Goal: Task Accomplishment & Management: Manage account settings

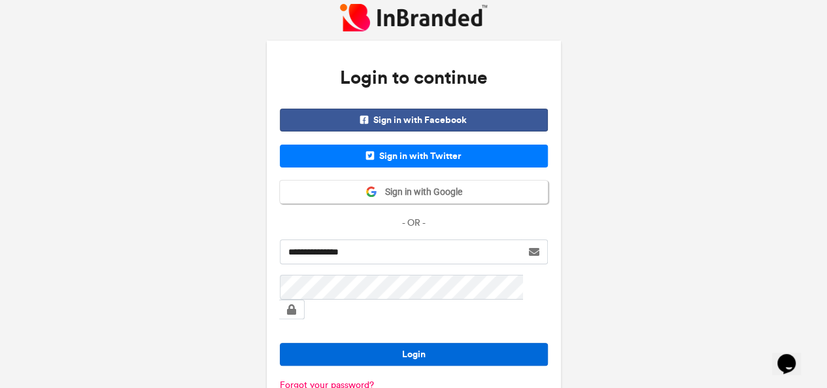
click at [433, 343] on button "Login" at bounding box center [414, 354] width 268 height 23
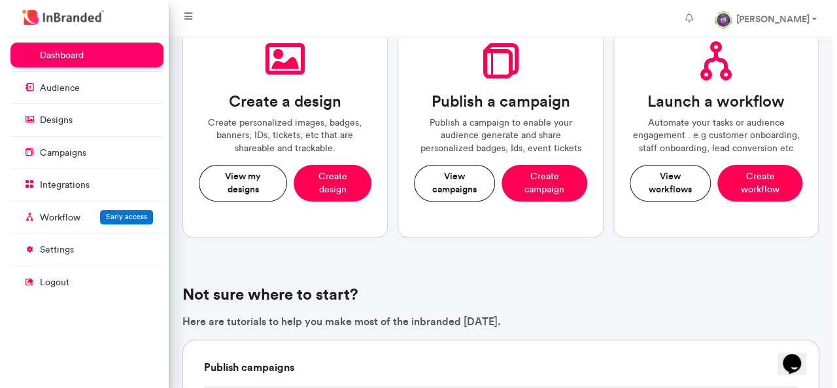
scroll to position [120, 0]
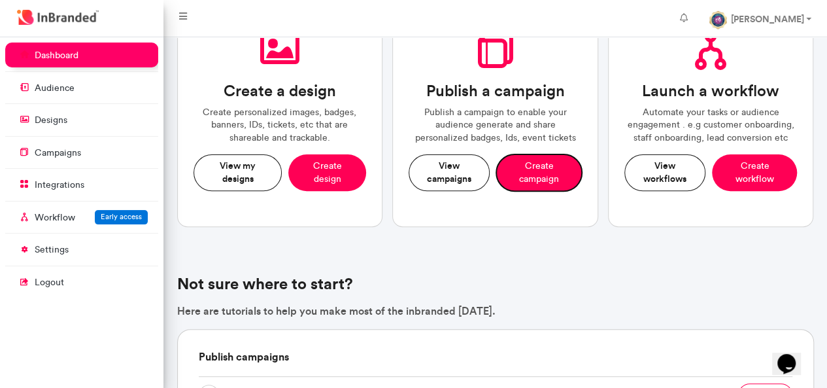
click at [540, 167] on button "Create campaign" at bounding box center [538, 172] width 85 height 36
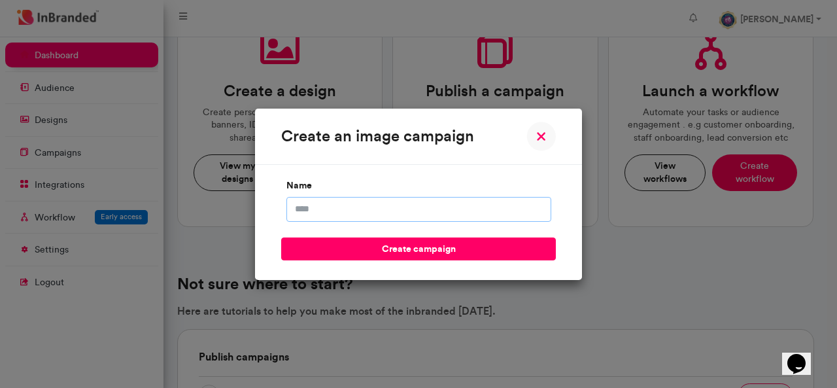
click at [415, 215] on input "name" at bounding box center [418, 209] width 265 height 25
click at [381, 211] on input "**********" at bounding box center [418, 209] width 265 height 25
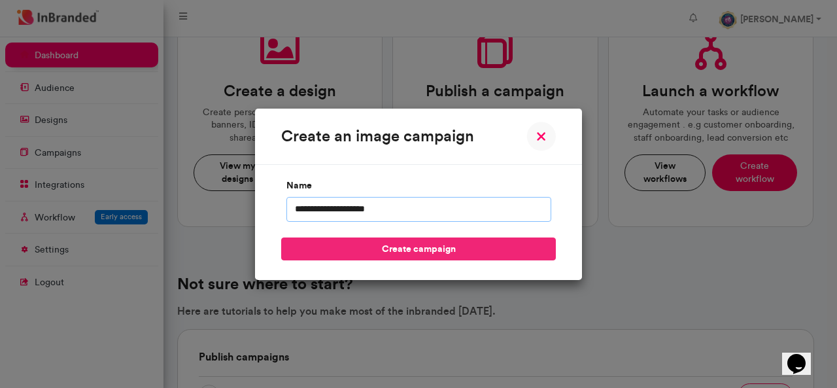
type input "**********"
click at [431, 245] on button "create campaign" at bounding box center [418, 248] width 275 height 23
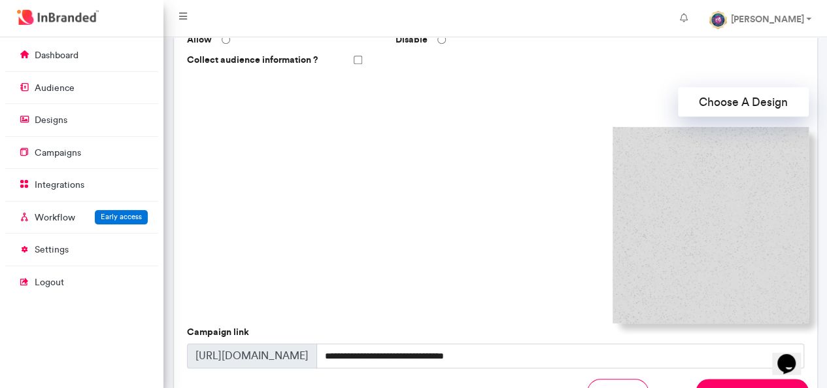
scroll to position [349, 0]
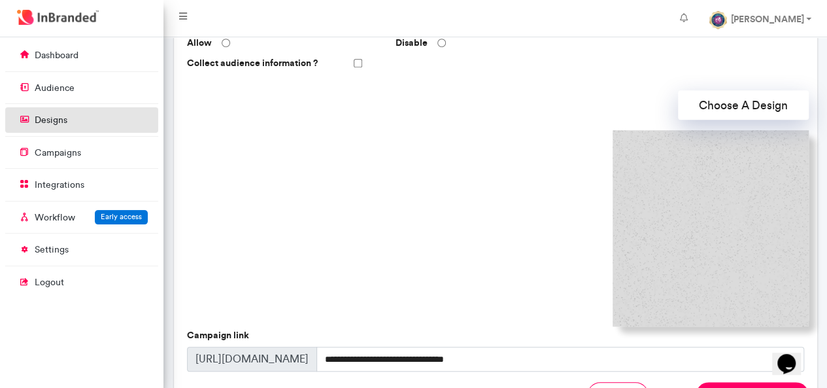
click at [35, 122] on p "designs" at bounding box center [51, 120] width 33 height 13
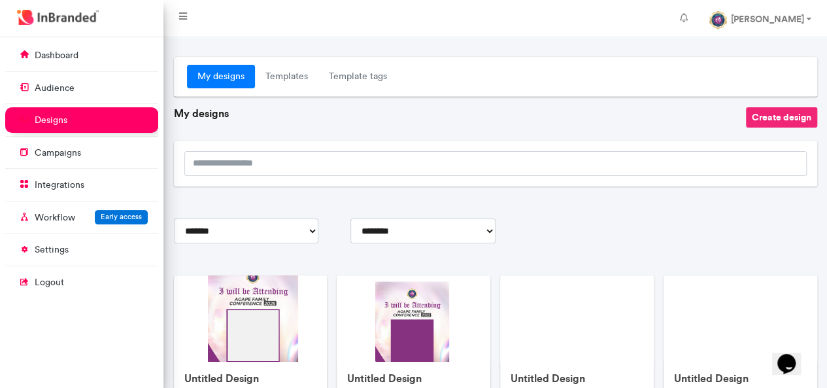
click at [763, 118] on button "Create design" at bounding box center [781, 117] width 71 height 20
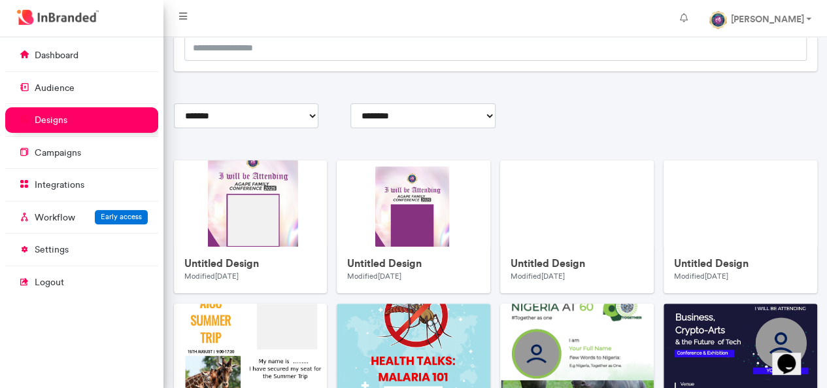
scroll to position [91, 0]
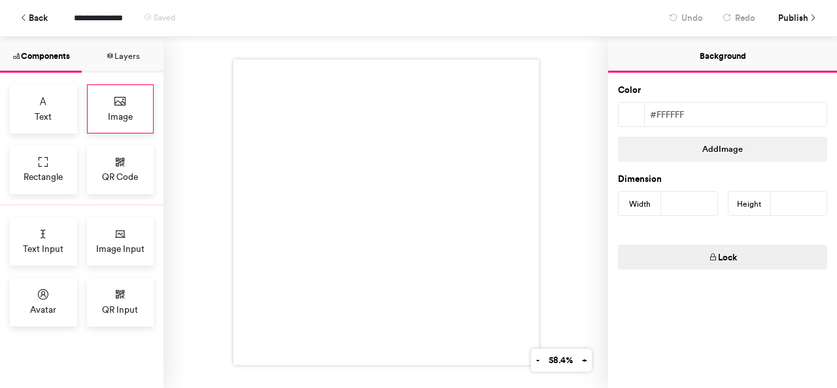
click at [124, 118] on span "Image" at bounding box center [120, 116] width 25 height 13
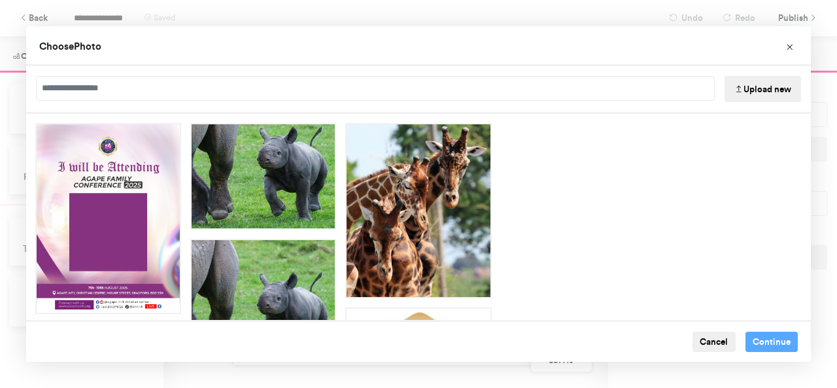
click at [757, 92] on button "Upload new" at bounding box center [763, 89] width 77 height 26
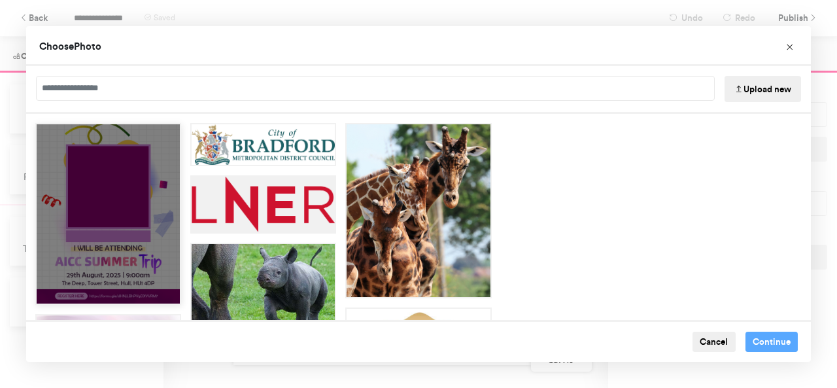
click at [152, 218] on div "Choose Image" at bounding box center [108, 214] width 146 height 182
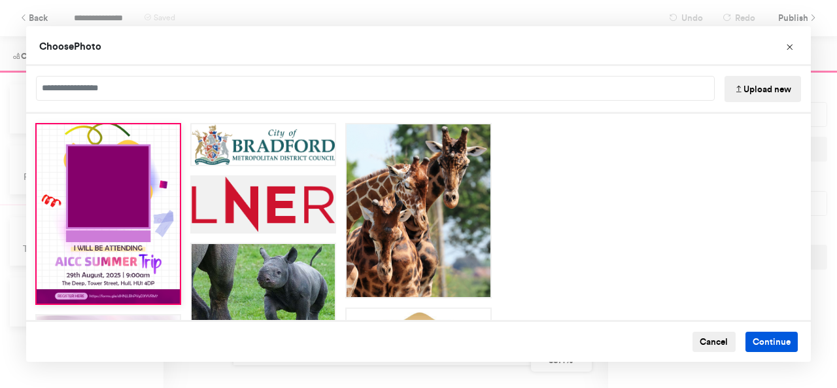
click at [754, 334] on button "Continue" at bounding box center [772, 342] width 53 height 21
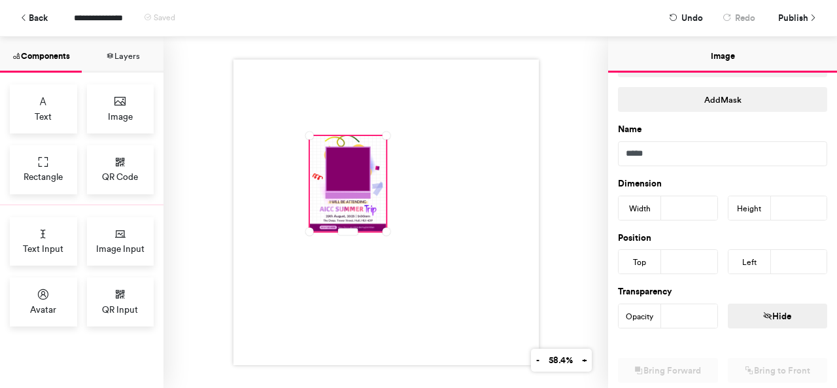
scroll to position [115, 0]
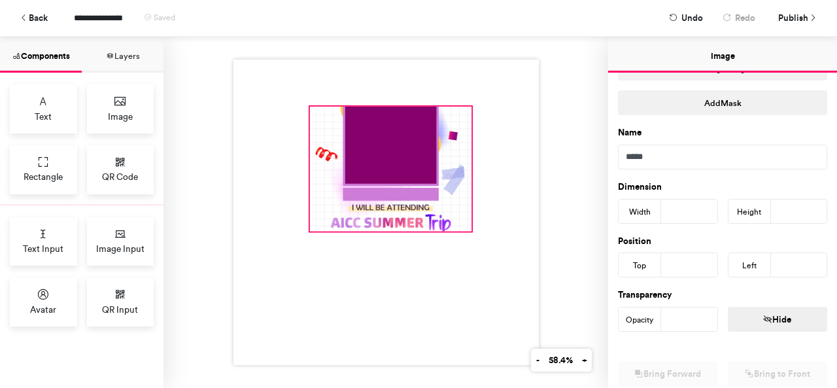
drag, startPoint x: 379, startPoint y: 133, endPoint x: 447, endPoint y: 121, distance: 68.4
click at [447, 121] on div at bounding box center [386, 212] width 305 height 305
type input "***"
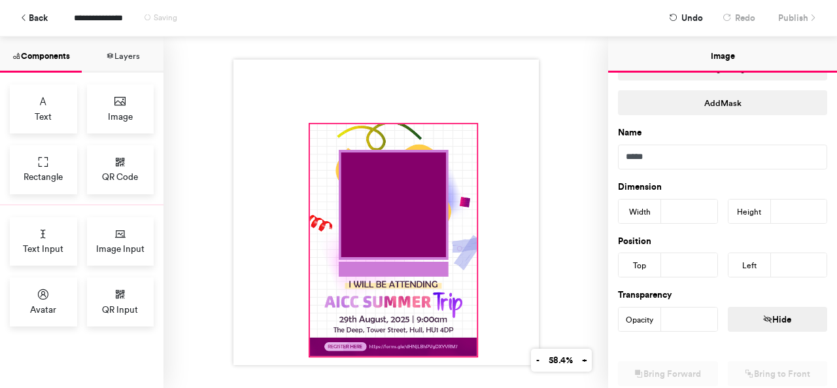
drag, startPoint x: 445, startPoint y: 225, endPoint x: 468, endPoint y: 350, distance: 127.1
click at [468, 350] on div at bounding box center [386, 212] width 305 height 305
type input "***"
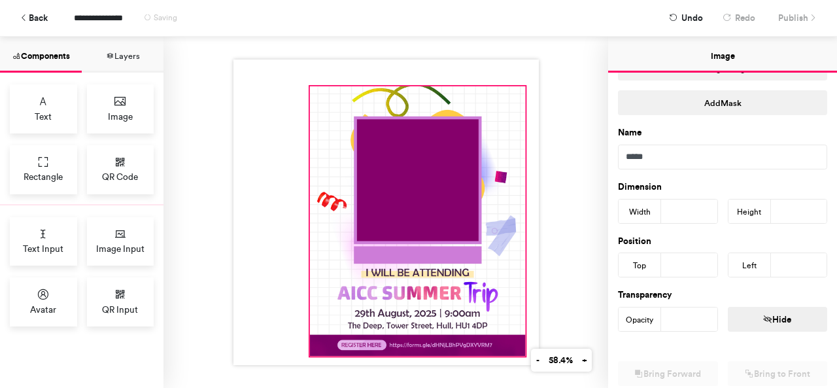
drag, startPoint x: 470, startPoint y: 120, endPoint x: 519, endPoint y: 82, distance: 61.5
click at [519, 82] on div at bounding box center [386, 212] width 305 height 305
type input "***"
type input "**"
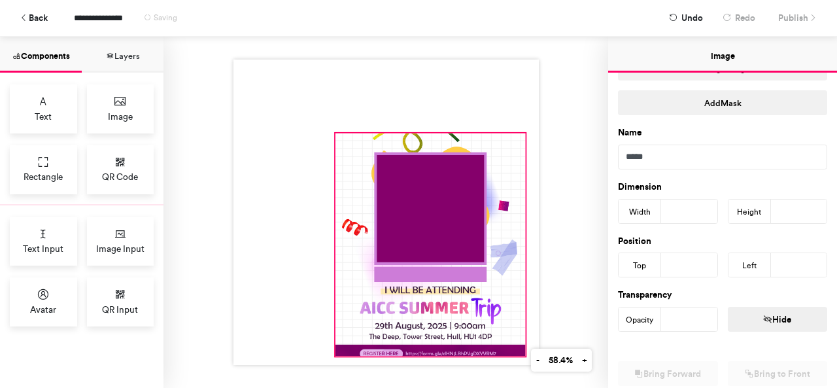
drag, startPoint x: 307, startPoint y: 83, endPoint x: 338, endPoint y: 137, distance: 62.4
click at [338, 137] on div at bounding box center [386, 212] width 305 height 305
type input "***"
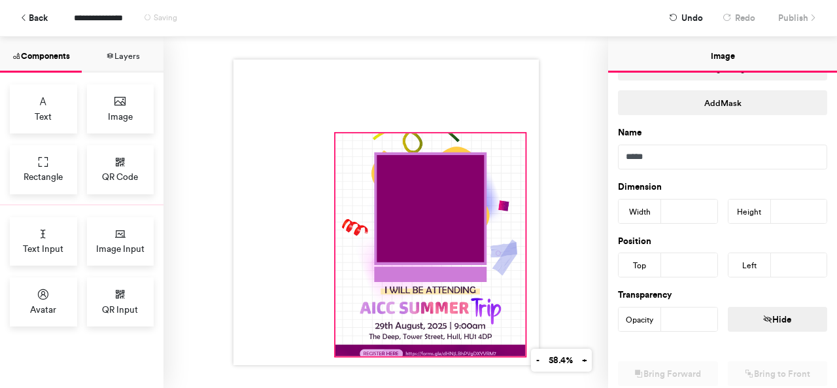
type input "***"
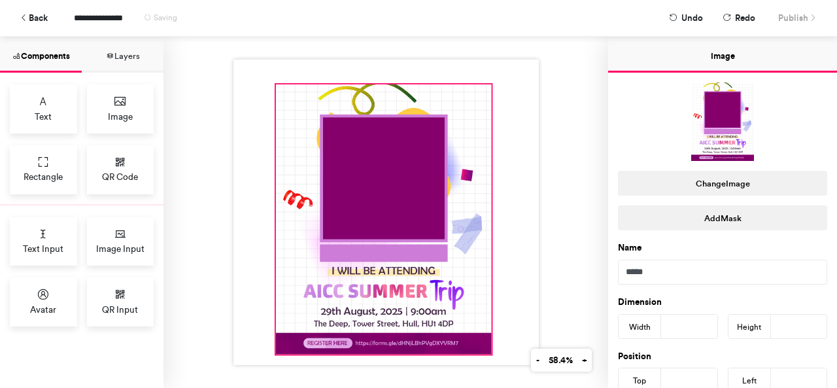
drag, startPoint x: 391, startPoint y: 82, endPoint x: 357, endPoint y: 80, distance: 34.1
click at [357, 84] on div at bounding box center [383, 219] width 216 height 270
type input "**"
type input "***"
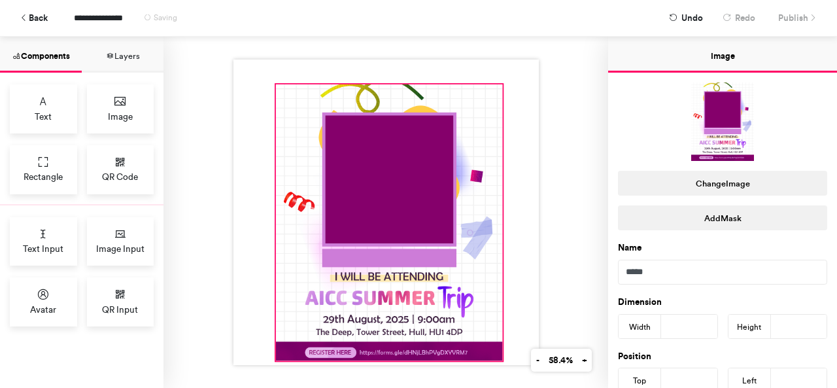
drag, startPoint x: 485, startPoint y: 350, endPoint x: 496, endPoint y: 356, distance: 12.9
click at [496, 356] on div at bounding box center [386, 212] width 305 height 305
type input "***"
click at [495, 82] on div at bounding box center [386, 212] width 305 height 305
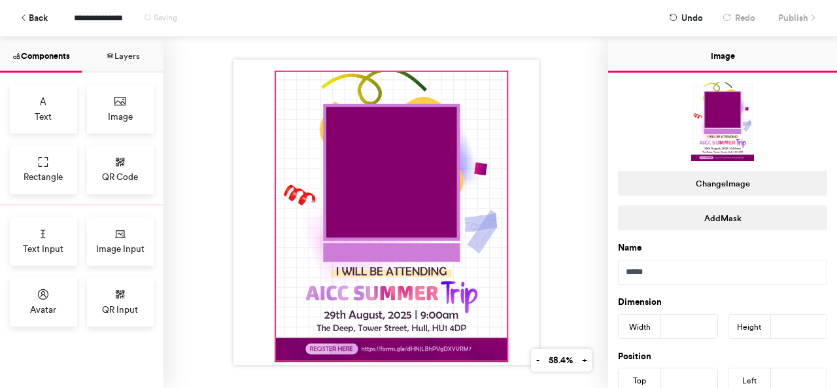
drag, startPoint x: 495, startPoint y: 81, endPoint x: 500, endPoint y: 69, distance: 13.2
click at [500, 69] on div at bounding box center [386, 212] width 305 height 305
type input "***"
type input "**"
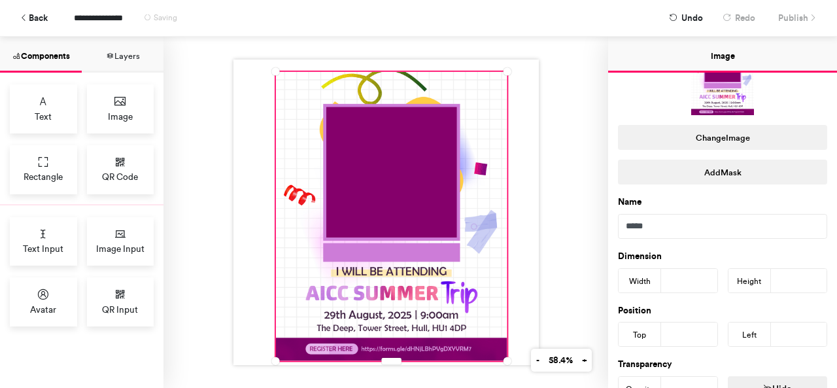
scroll to position [0, 0]
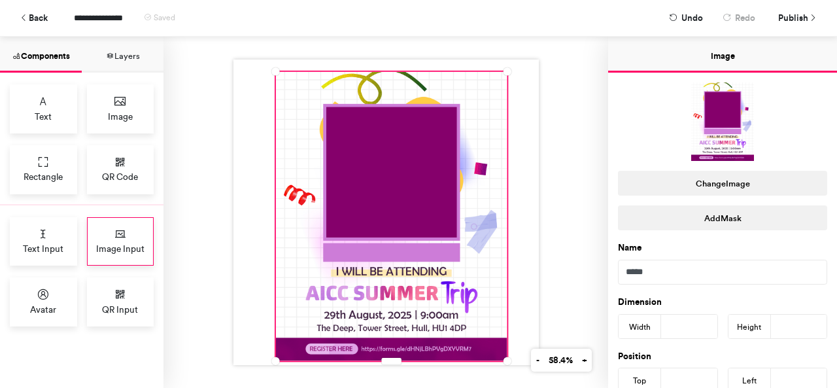
click at [114, 228] on icon at bounding box center [120, 234] width 13 height 13
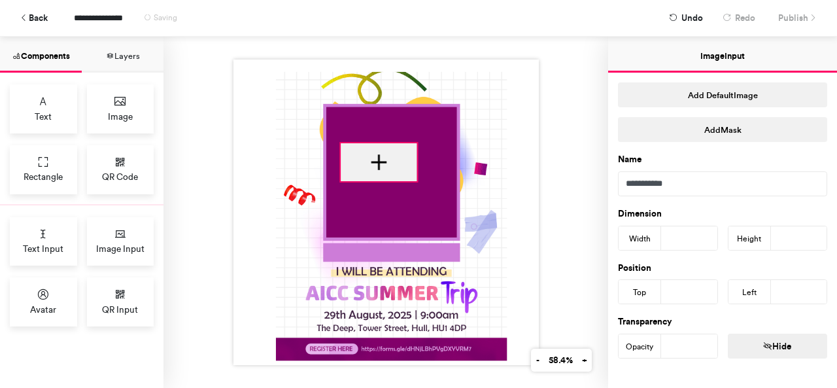
drag, startPoint x: 355, startPoint y: 137, endPoint x: 389, endPoint y: 145, distance: 34.1
click at [389, 145] on div at bounding box center [379, 162] width 77 height 38
type input "***"
click at [375, 177] on div at bounding box center [386, 212] width 305 height 305
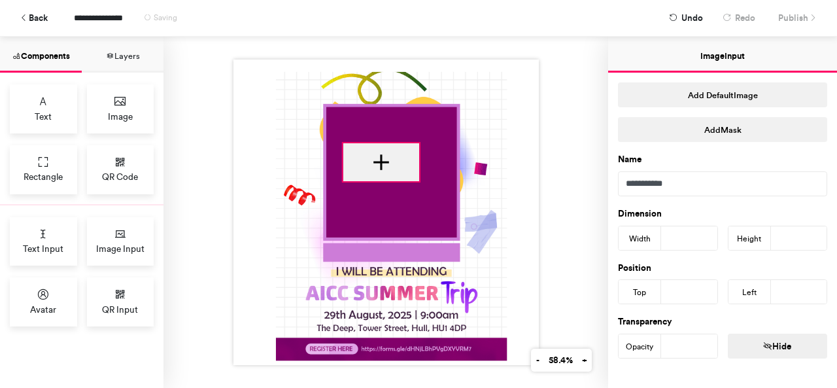
click at [375, 177] on div at bounding box center [386, 212] width 305 height 305
click at [377, 167] on div at bounding box center [381, 162] width 77 height 38
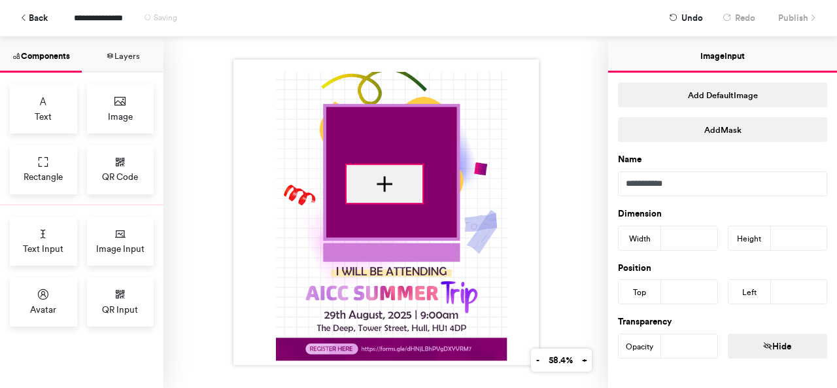
drag, startPoint x: 377, startPoint y: 176, endPoint x: 381, endPoint y: 198, distance: 21.8
click at [381, 198] on div at bounding box center [386, 212] width 305 height 305
type input "***"
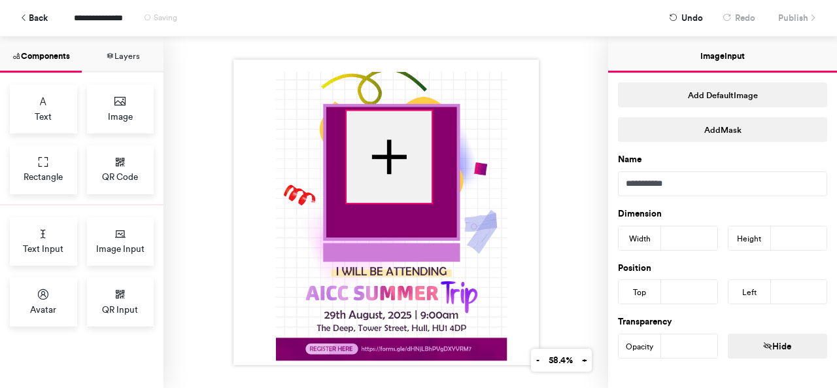
drag, startPoint x: 419, startPoint y: 159, endPoint x: 428, endPoint y: 105, distance: 55.1
click at [428, 105] on div at bounding box center [386, 212] width 305 height 305
type input "***"
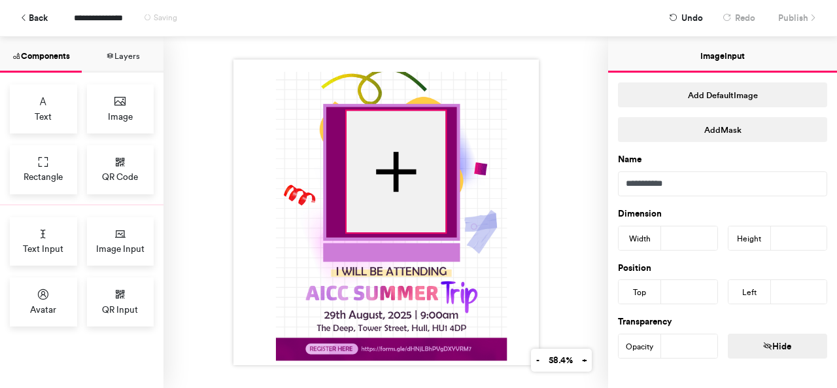
drag, startPoint x: 425, startPoint y: 198, endPoint x: 438, endPoint y: 228, distance: 32.5
click at [438, 228] on div at bounding box center [386, 212] width 305 height 305
type input "***"
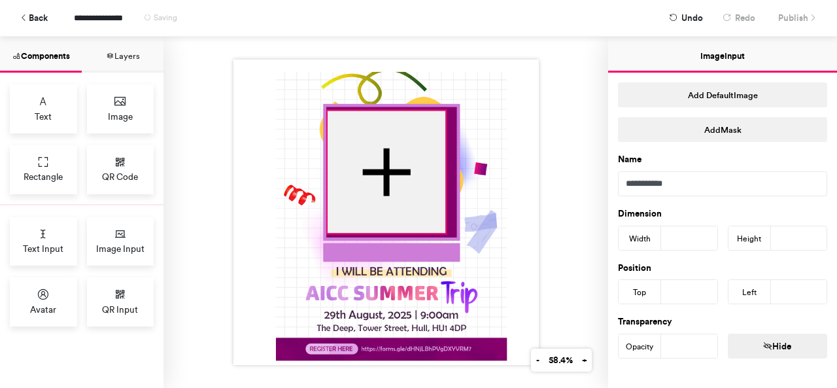
drag, startPoint x: 338, startPoint y: 225, endPoint x: 319, endPoint y: 226, distance: 19.0
click at [319, 226] on div at bounding box center [386, 212] width 305 height 305
type input "***"
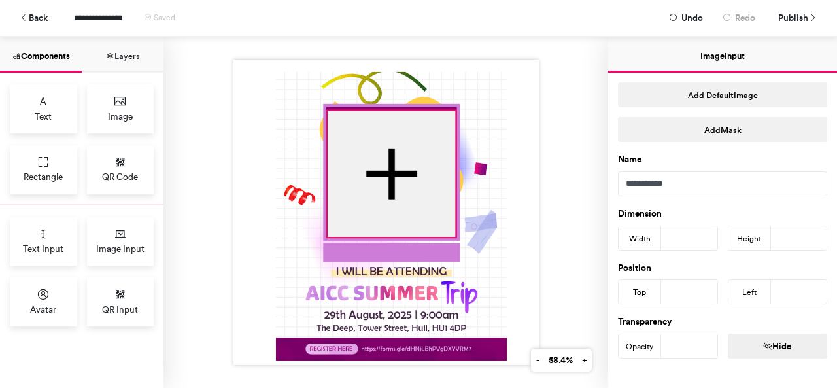
drag, startPoint x: 439, startPoint y: 228, endPoint x: 449, endPoint y: 232, distance: 10.6
click at [449, 232] on div at bounding box center [386, 212] width 305 height 305
type input "***"
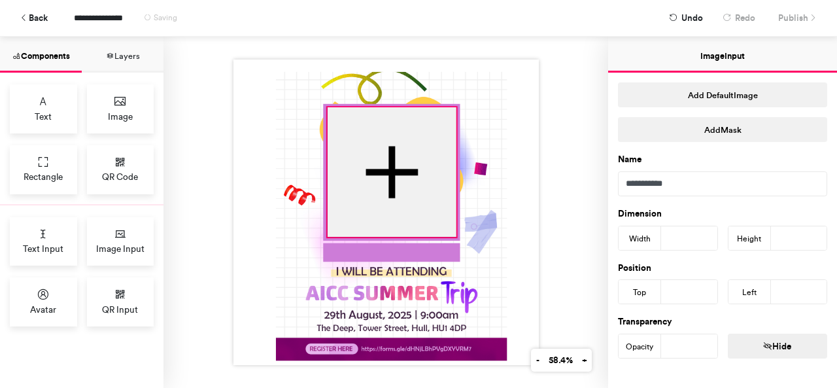
click at [450, 102] on div at bounding box center [386, 212] width 305 height 305
type input "***"
click at [539, 192] on div at bounding box center [386, 212] width 445 height 351
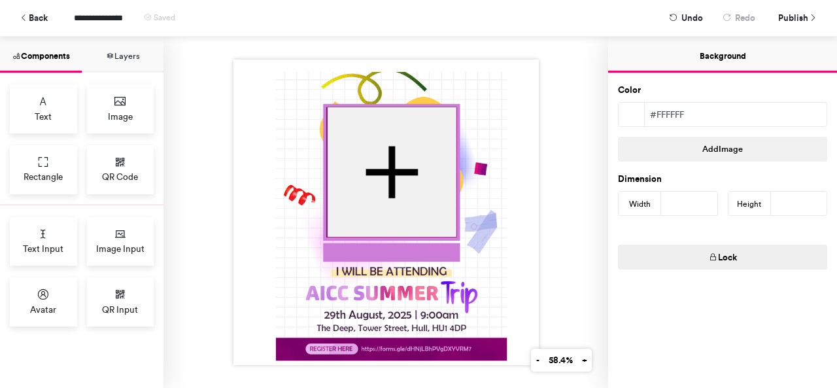
scroll to position [5, 0]
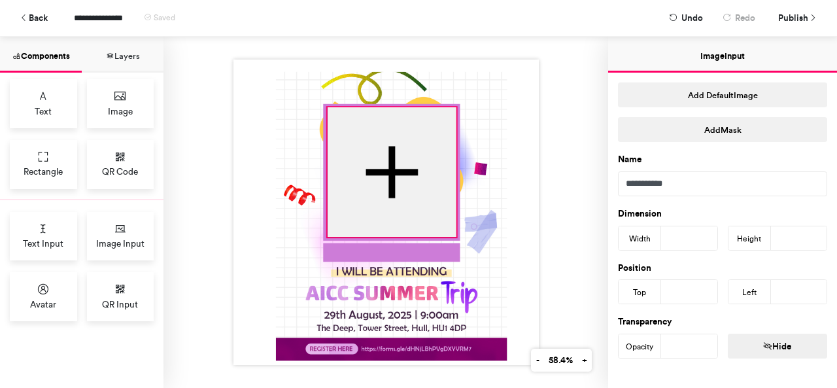
click at [425, 198] on div at bounding box center [391, 172] width 129 height 130
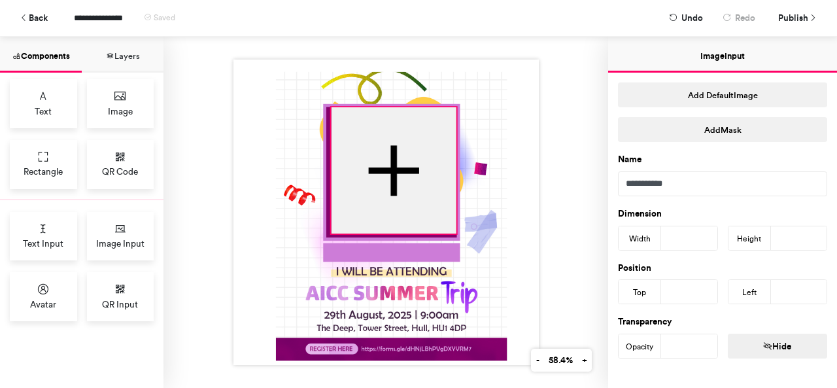
click at [327, 227] on div at bounding box center [386, 212] width 305 height 305
type input "***"
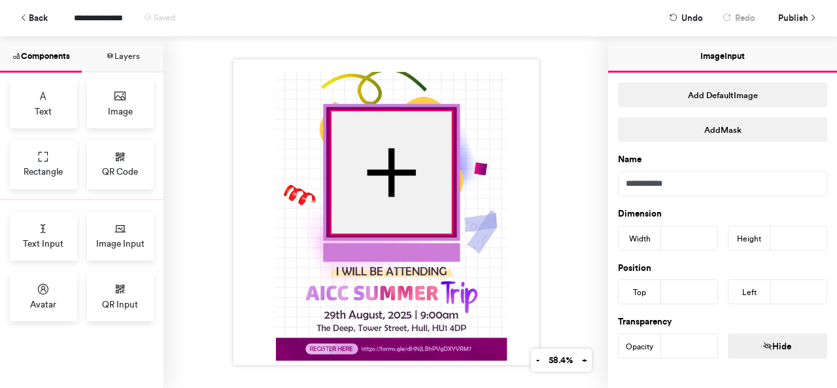
click at [447, 106] on div at bounding box center [386, 212] width 305 height 305
type input "***"
click at [559, 168] on div at bounding box center [386, 212] width 445 height 351
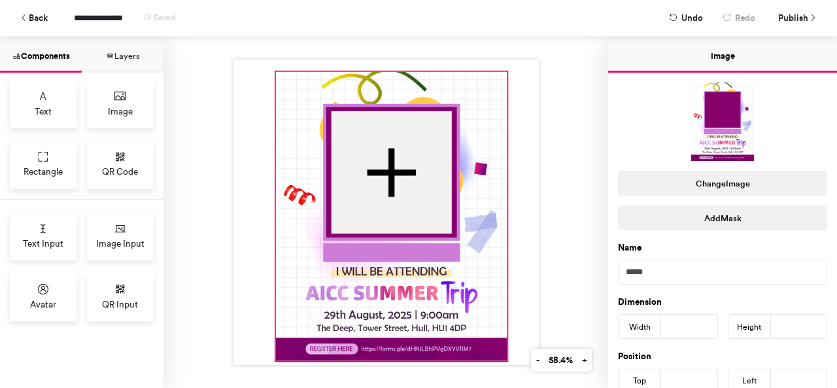
click at [447, 205] on div at bounding box center [391, 216] width 232 height 289
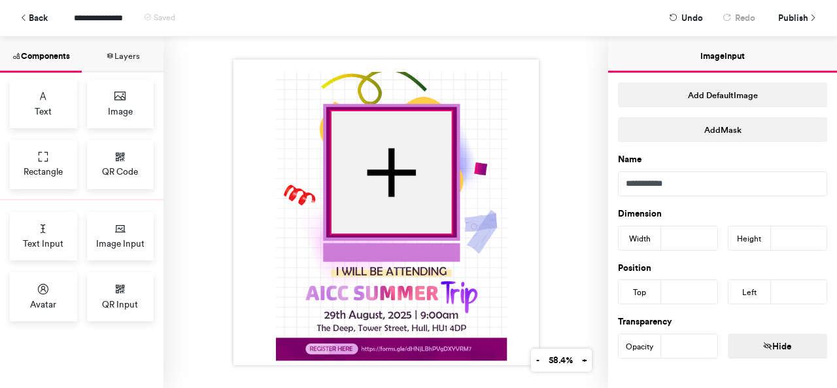
click at [436, 206] on div at bounding box center [391, 172] width 120 height 122
click at [446, 228] on div at bounding box center [386, 212] width 305 height 305
type input "***"
click at [448, 106] on div at bounding box center [386, 212] width 305 height 305
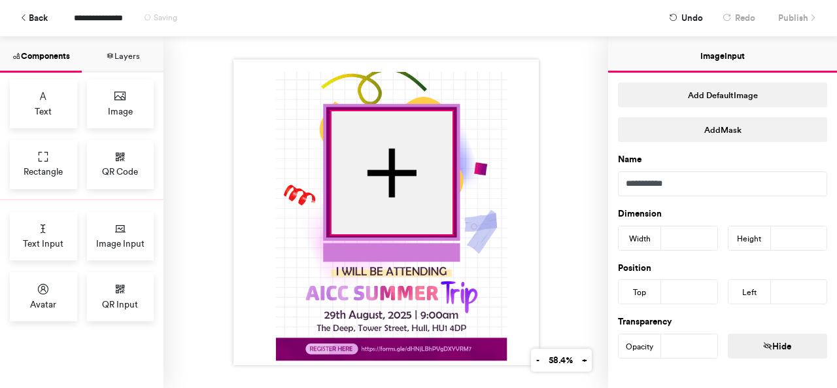
type input "***"
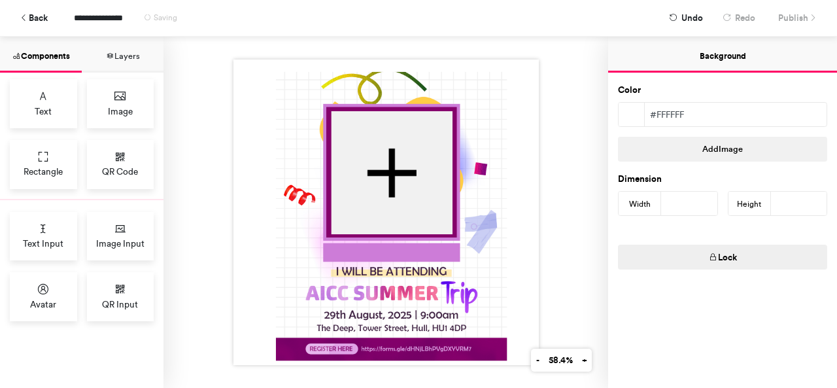
click at [513, 152] on div at bounding box center [386, 212] width 305 height 305
click at [797, 24] on span "Publish" at bounding box center [793, 18] width 30 height 23
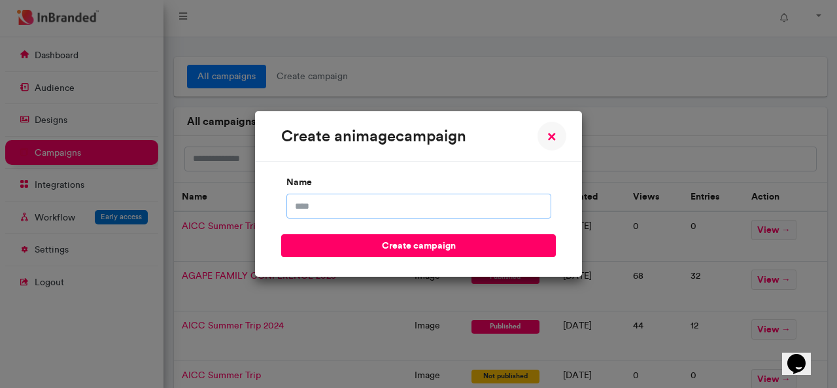
click at [498, 201] on input "name" at bounding box center [418, 206] width 265 height 25
type input "**********"
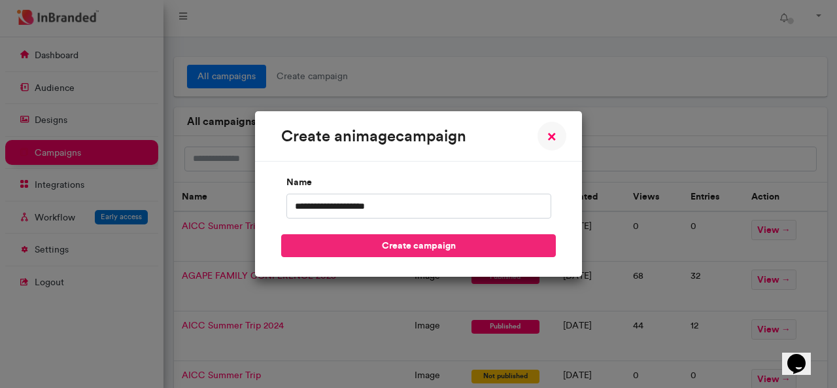
click at [462, 249] on button "create campaign" at bounding box center [418, 245] width 275 height 23
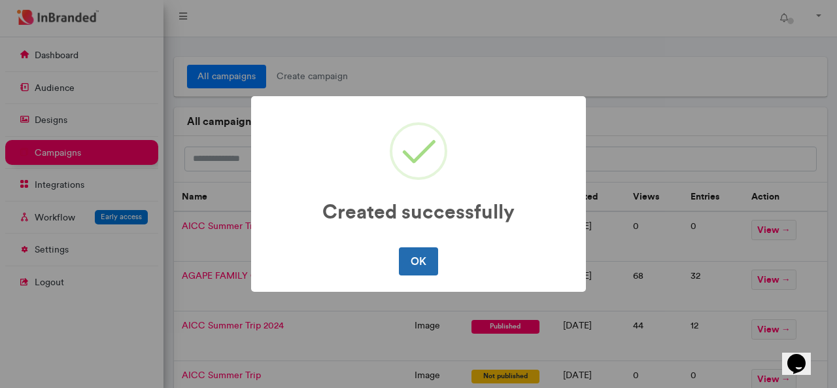
click at [414, 268] on button "OK" at bounding box center [418, 260] width 39 height 27
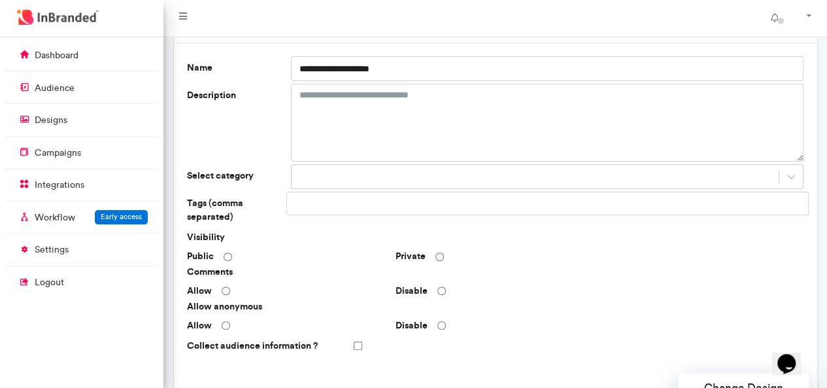
scroll to position [75, 0]
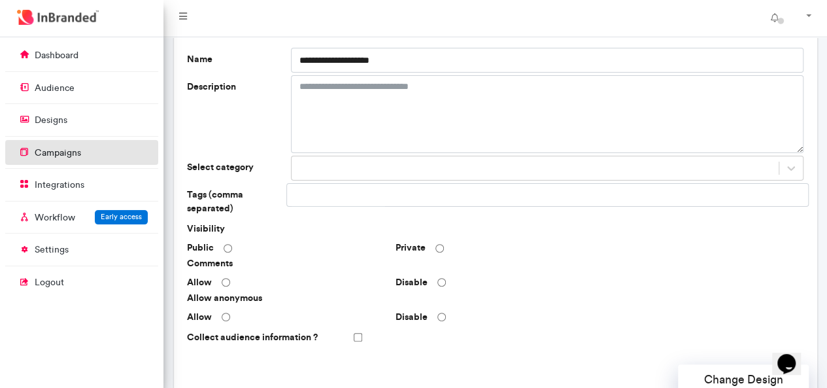
click at [67, 152] on p "campaigns" at bounding box center [58, 153] width 46 height 13
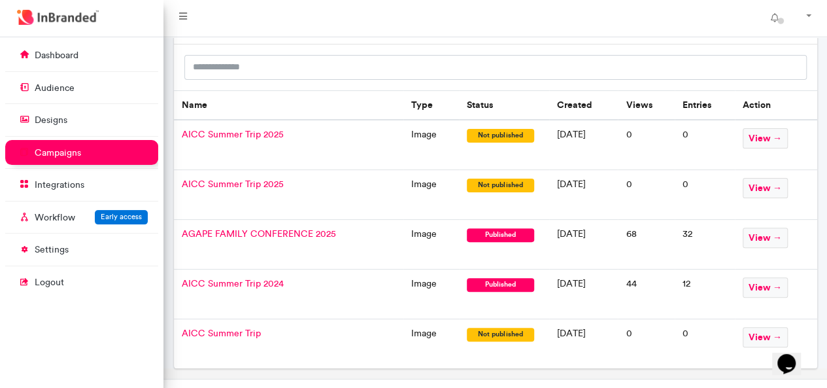
scroll to position [95, 0]
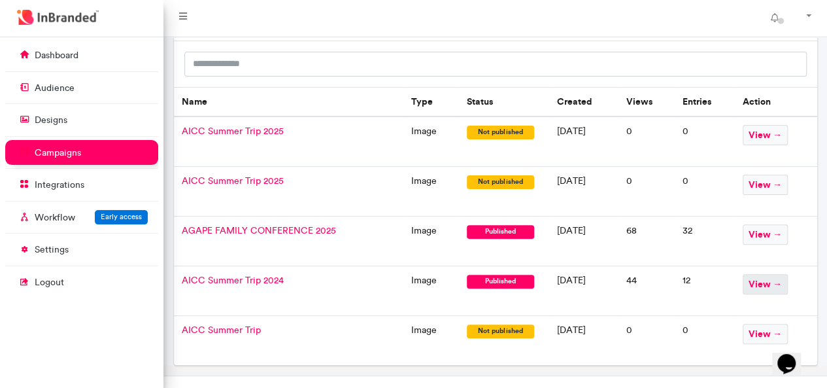
click at [760, 286] on span "view →" at bounding box center [765, 284] width 45 height 20
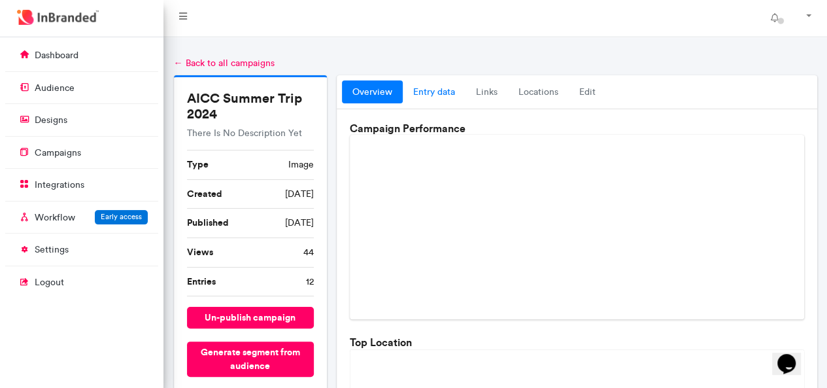
click at [423, 91] on link "entry data" at bounding box center [434, 92] width 63 height 24
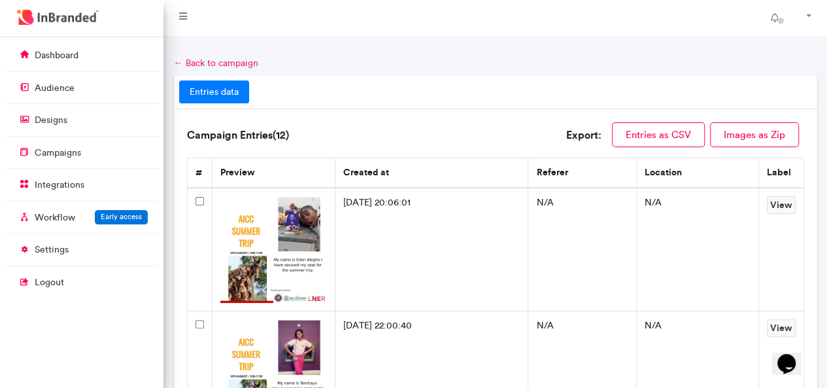
click at [199, 63] on link "← Back to campaign" at bounding box center [216, 63] width 84 height 11
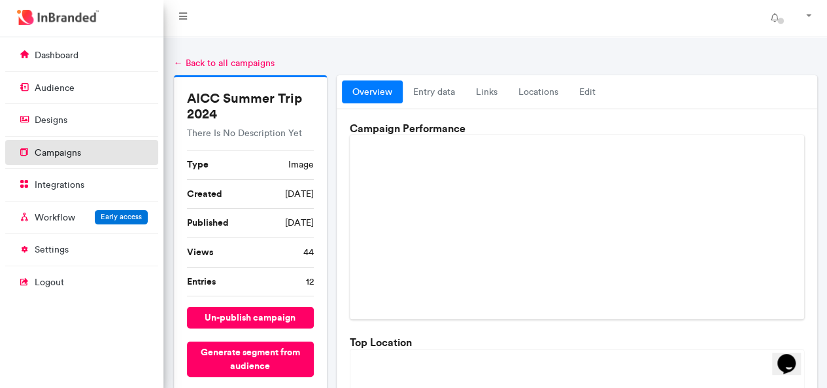
click at [105, 158] on link "campaigns" at bounding box center [81, 152] width 153 height 25
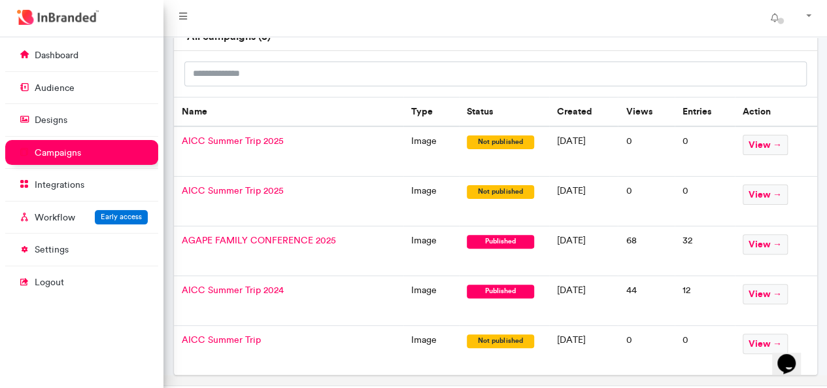
scroll to position [113, 0]
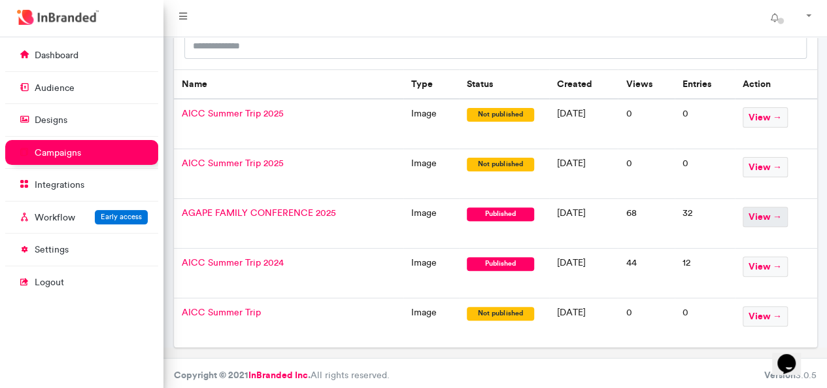
click at [764, 217] on span "view →" at bounding box center [765, 217] width 45 height 20
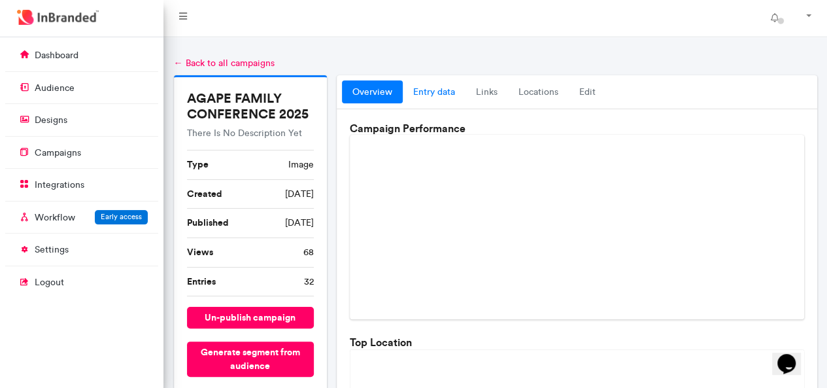
click at [436, 94] on link "entry data" at bounding box center [434, 92] width 63 height 24
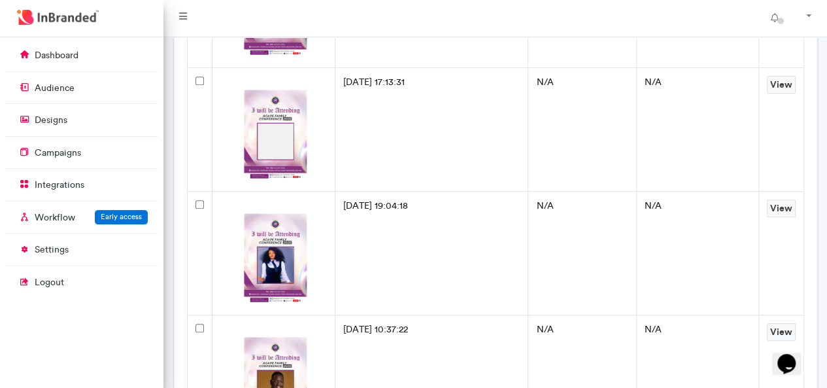
scroll to position [289, 0]
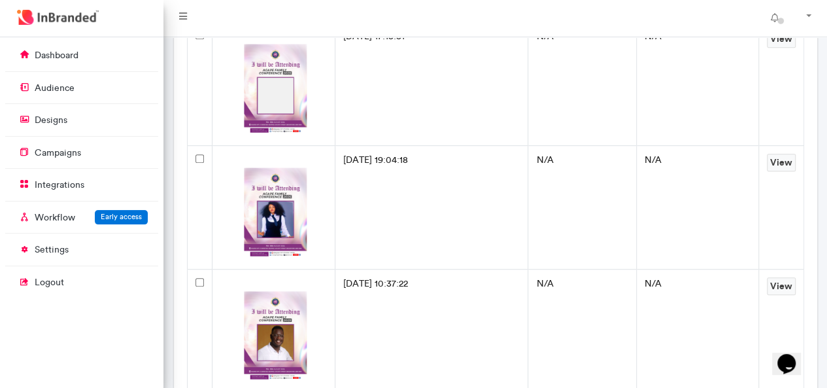
click at [266, 199] on img at bounding box center [273, 207] width 107 height 107
click at [770, 164] on link "View" at bounding box center [781, 163] width 29 height 18
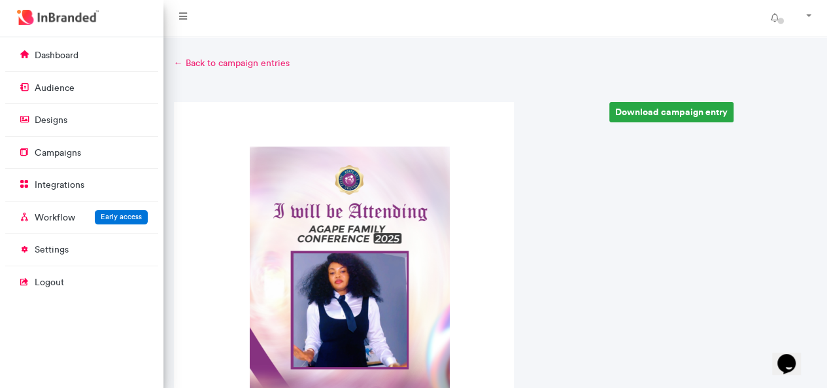
click at [196, 66] on link "← Back to campaign entries" at bounding box center [496, 63] width 644 height 13
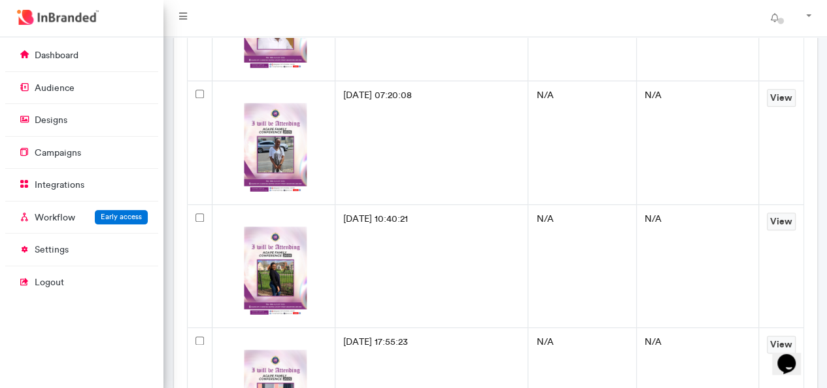
scroll to position [606, 0]
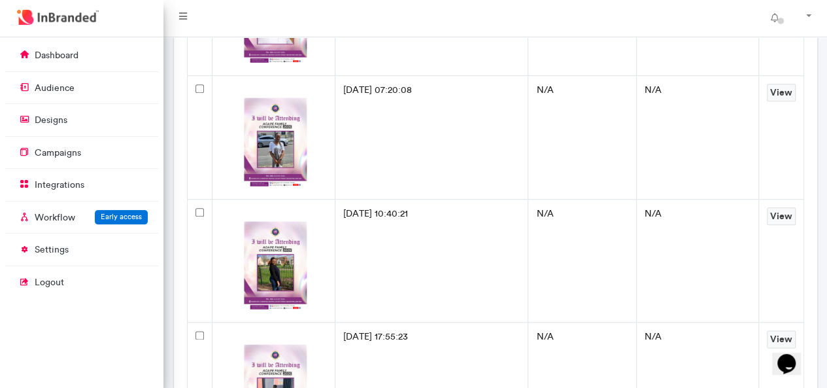
click at [279, 150] on img at bounding box center [273, 137] width 107 height 107
click at [783, 94] on link "View" at bounding box center [781, 93] width 29 height 18
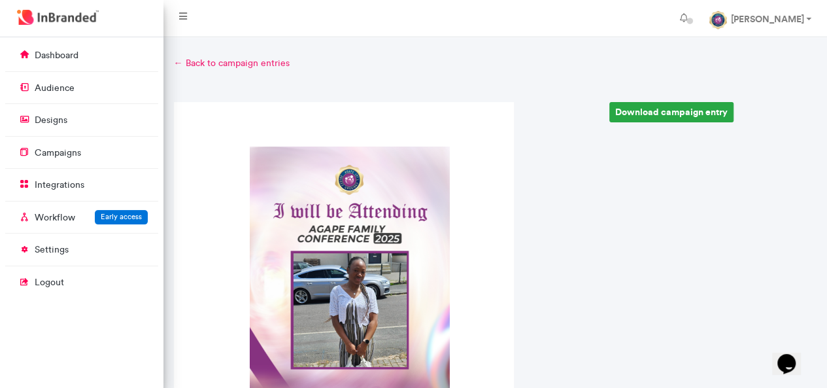
click at [228, 65] on link "← Back to campaign entries" at bounding box center [496, 63] width 644 height 13
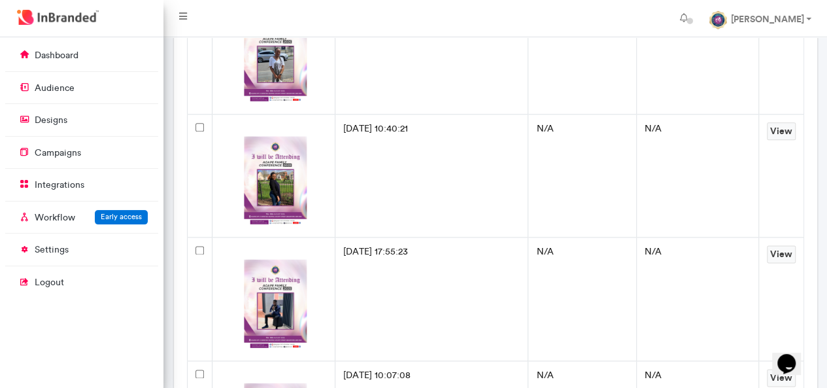
scroll to position [706, 0]
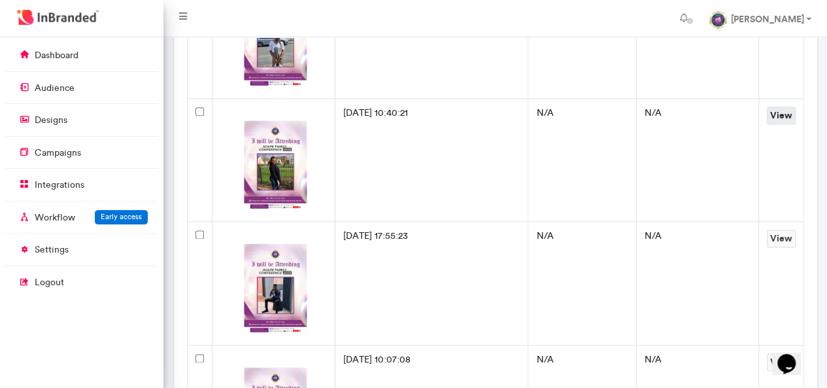
click at [780, 121] on link "View" at bounding box center [781, 116] width 29 height 18
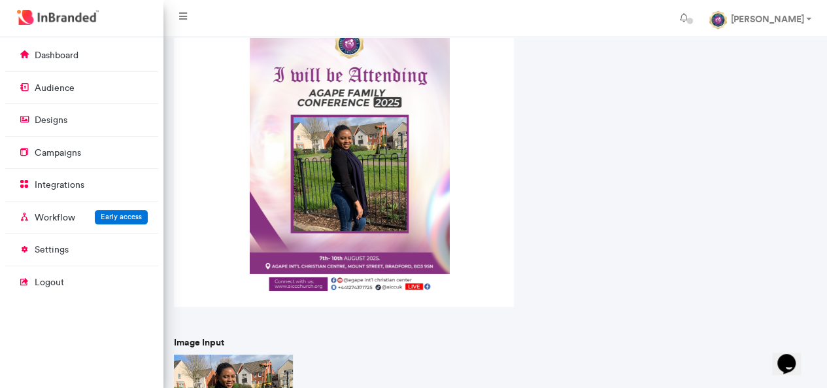
scroll to position [285, 0]
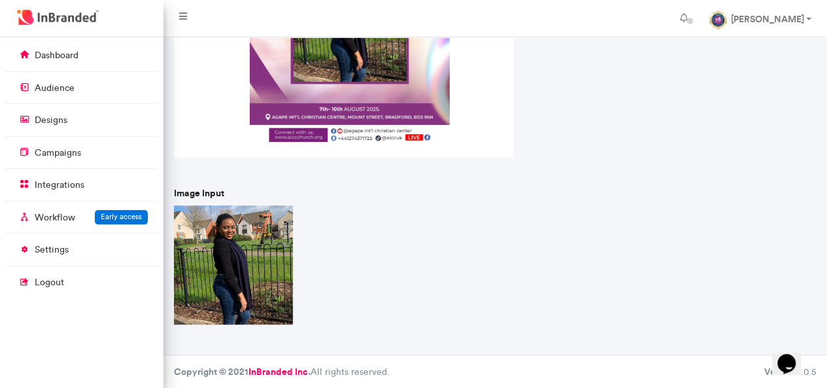
click at [229, 262] on img at bounding box center [233, 264] width 119 height 119
drag, startPoint x: 798, startPoint y: 274, endPoint x: 835, endPoint y: 272, distance: 37.3
click at [827, 272] on html "[PERSON_NAME] Account settings Change password Logout dashboard audience design…" at bounding box center [413, 52] width 827 height 674
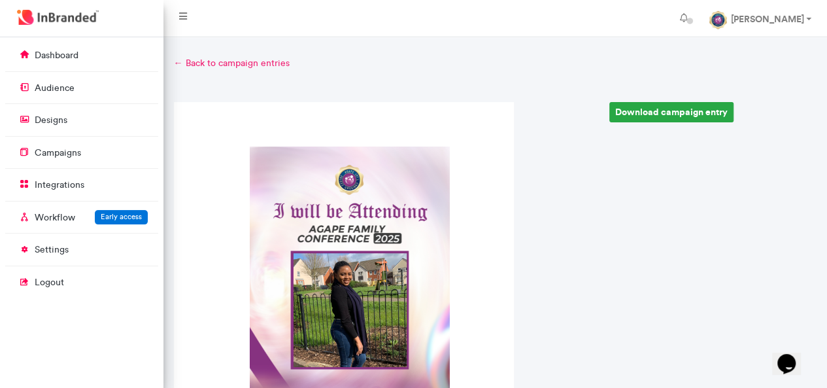
click at [230, 65] on link "← Back to campaign entries" at bounding box center [496, 63] width 644 height 13
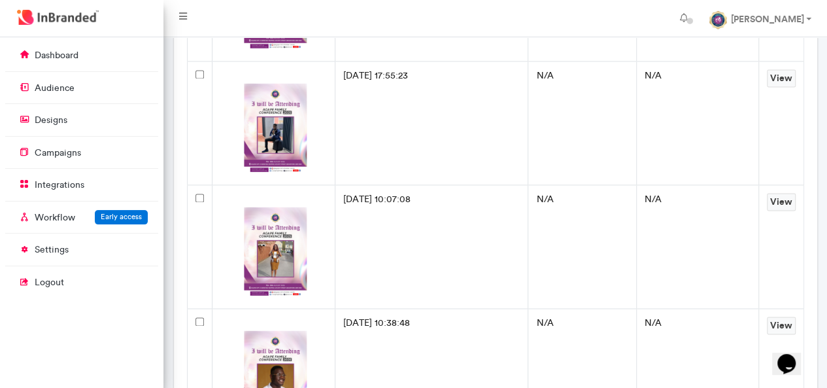
scroll to position [872, 0]
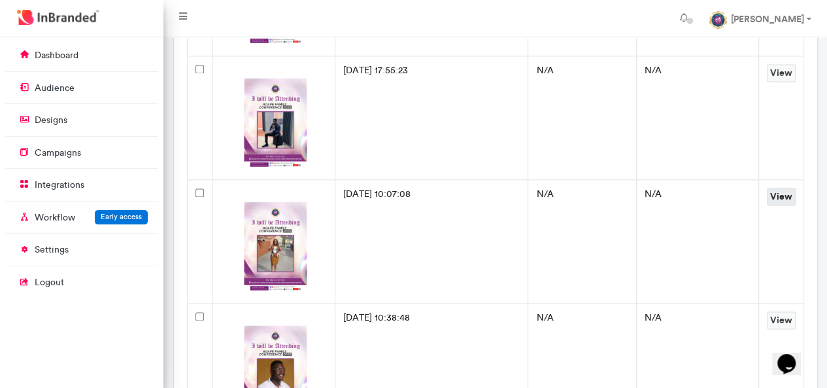
click at [773, 192] on link "View" at bounding box center [781, 197] width 29 height 18
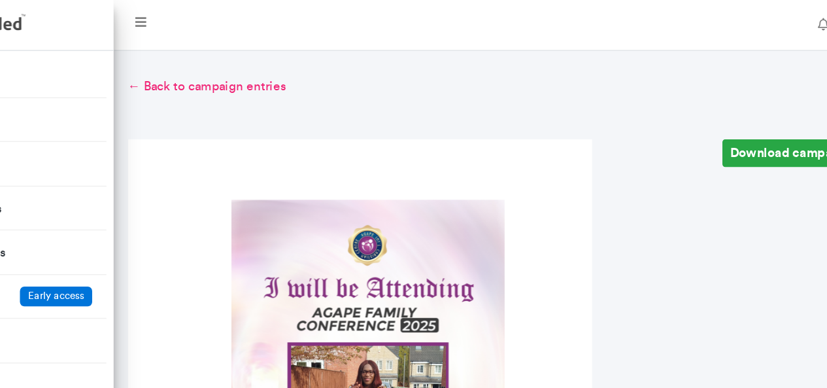
click at [266, 69] on link "← Back to campaign entries" at bounding box center [496, 63] width 644 height 13
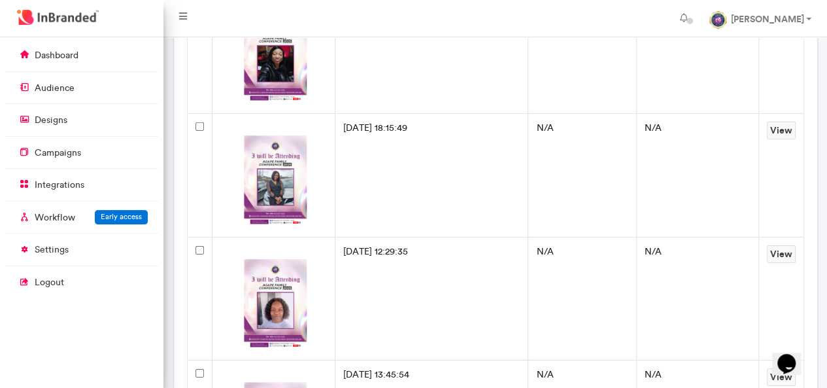
scroll to position [2078, 0]
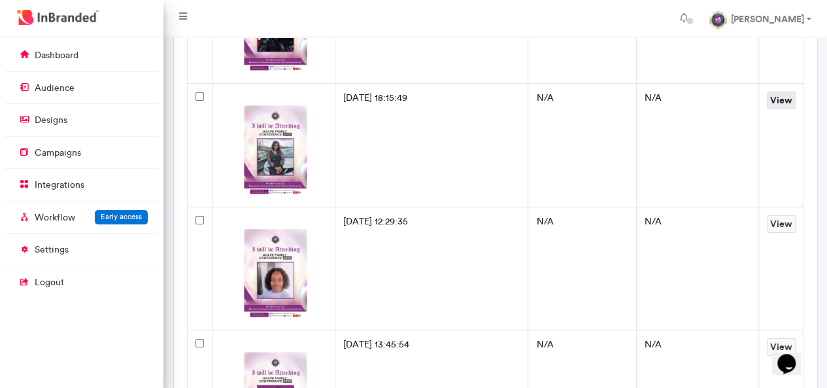
click at [781, 105] on link "View" at bounding box center [781, 101] width 29 height 18
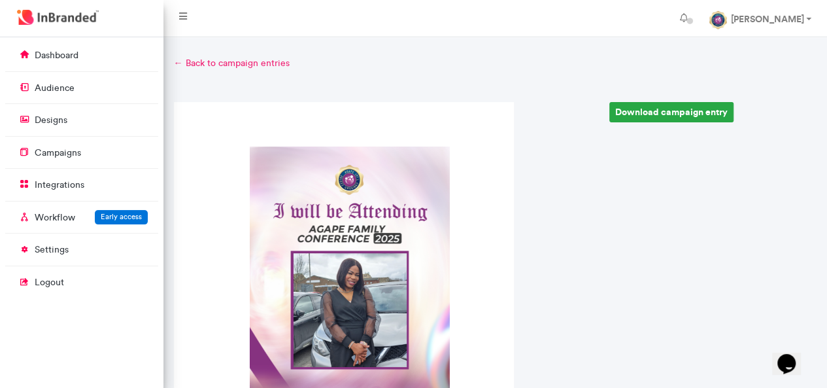
click at [232, 68] on link "← Back to campaign entries" at bounding box center [496, 63] width 644 height 13
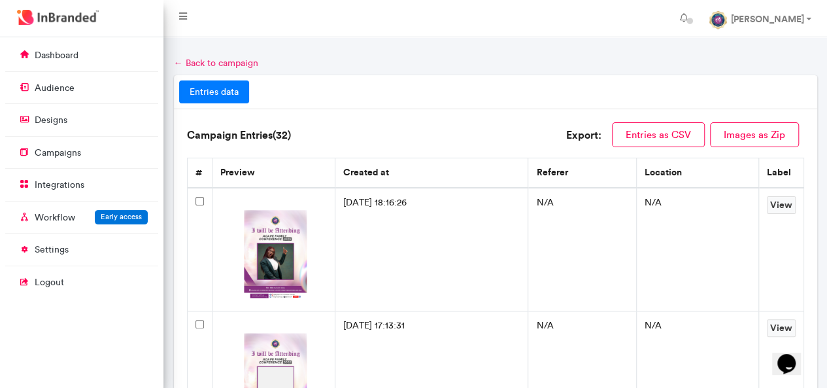
click at [199, 63] on link "← Back to campaign" at bounding box center [216, 63] width 84 height 11
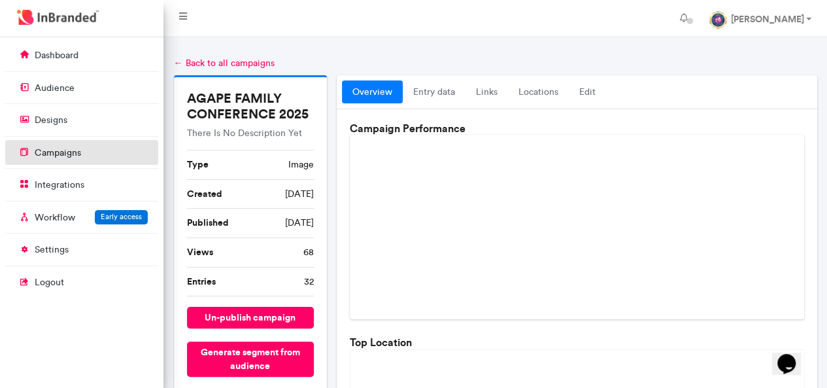
click at [37, 148] on p "campaigns" at bounding box center [58, 153] width 46 height 13
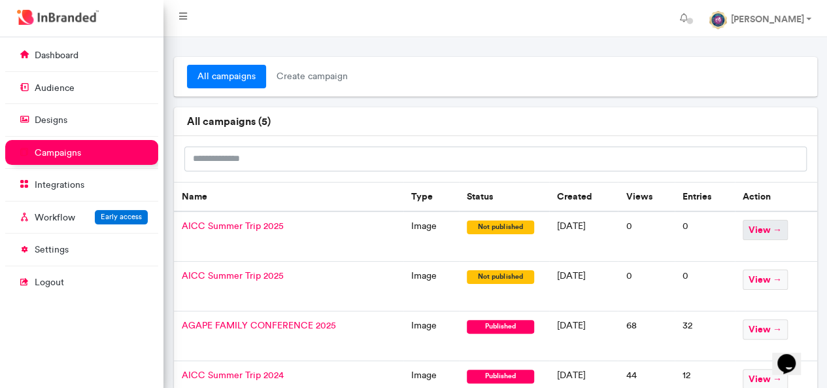
click at [767, 231] on span "view →" at bounding box center [765, 230] width 45 height 20
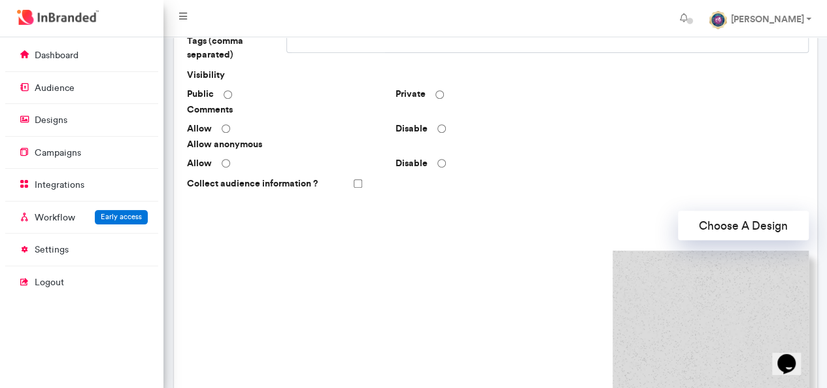
scroll to position [223, 0]
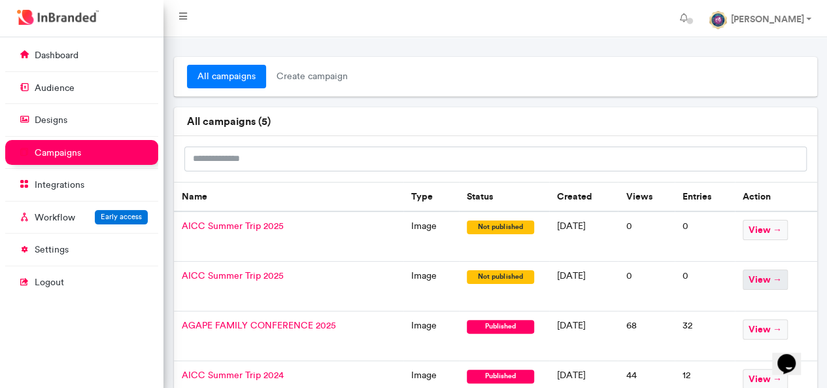
click at [775, 281] on span "view →" at bounding box center [765, 279] width 45 height 20
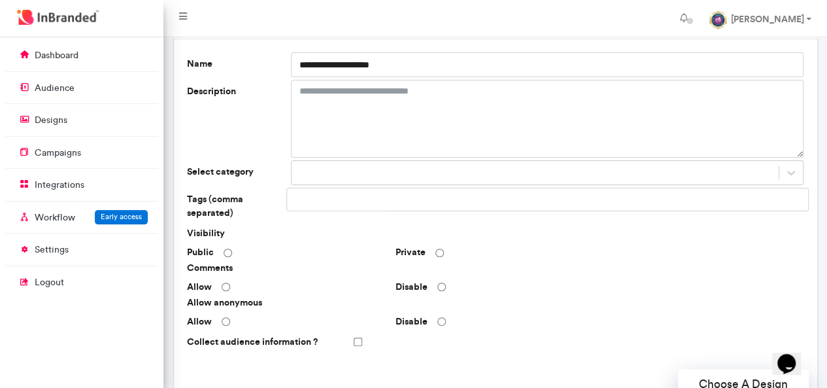
scroll to position [68, 0]
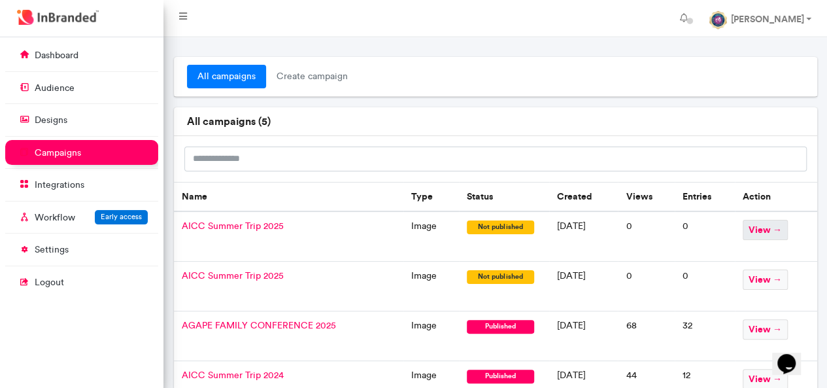
click at [772, 228] on span "view →" at bounding box center [765, 230] width 45 height 20
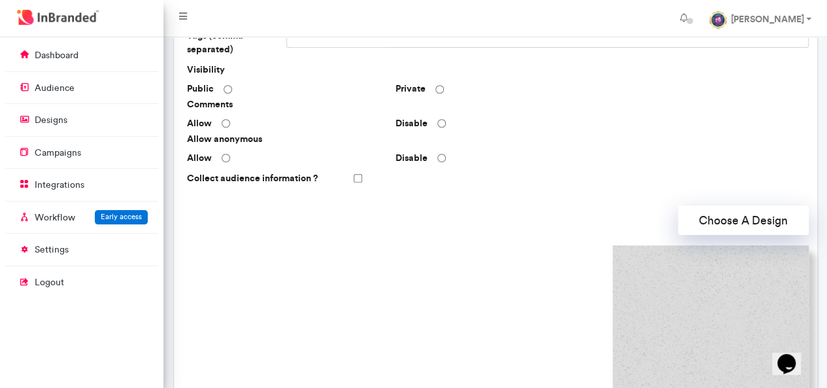
scroll to position [391, 0]
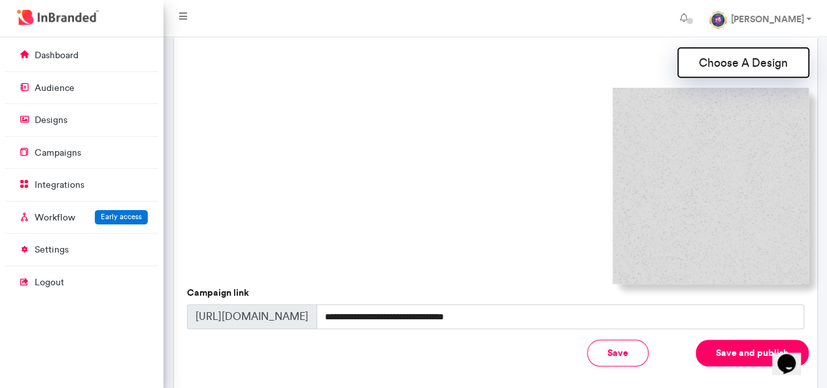
click at [730, 63] on button "Choose A Design" at bounding box center [743, 62] width 131 height 29
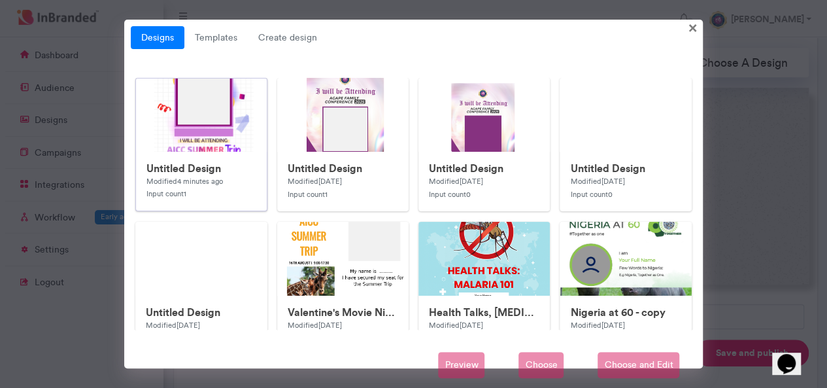
click at [221, 147] on img at bounding box center [397, 339] width 523 height 523
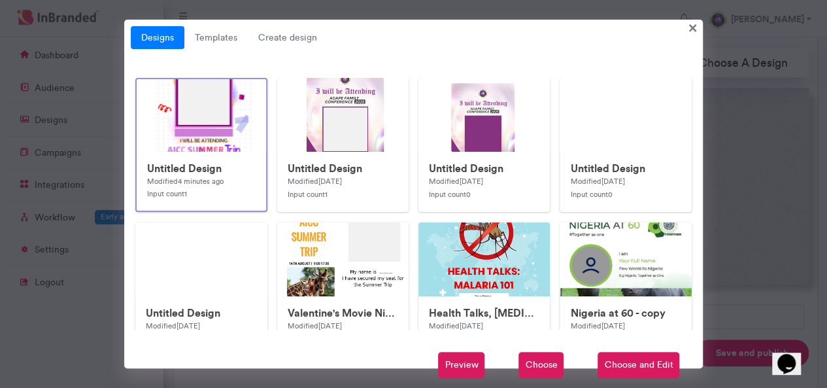
click at [556, 367] on span "Choose" at bounding box center [541, 365] width 45 height 26
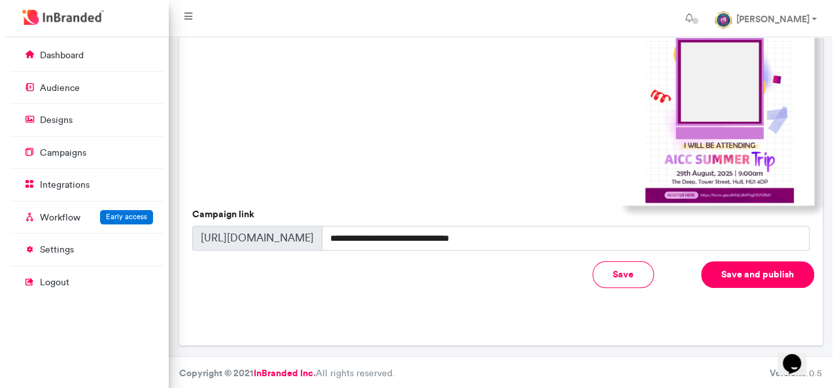
scroll to position [470, 0]
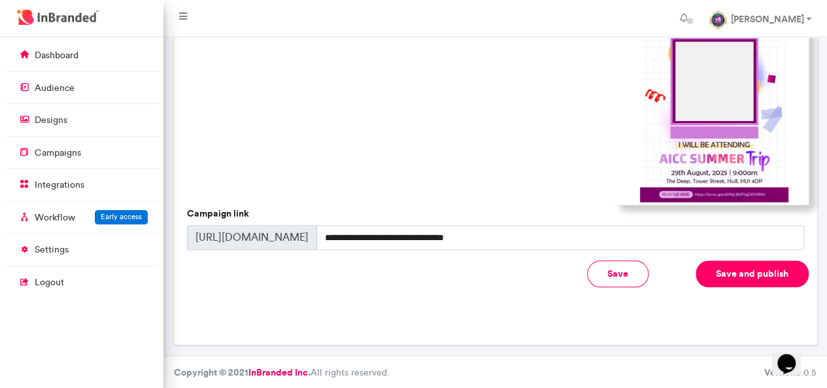
click at [742, 268] on button "Save and publish" at bounding box center [752, 273] width 113 height 27
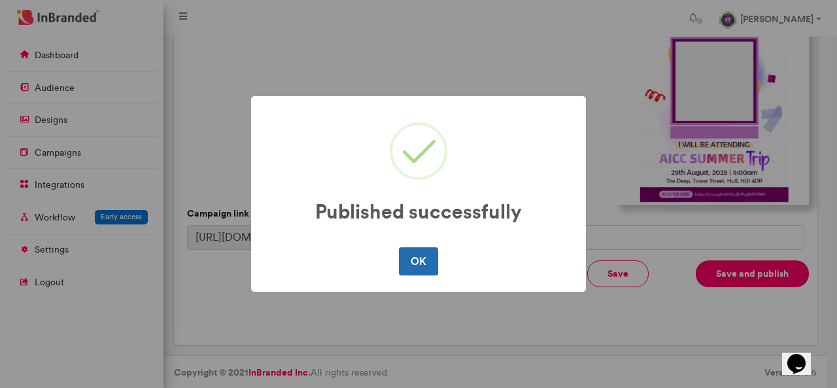
click at [413, 258] on button "OK" at bounding box center [418, 260] width 39 height 27
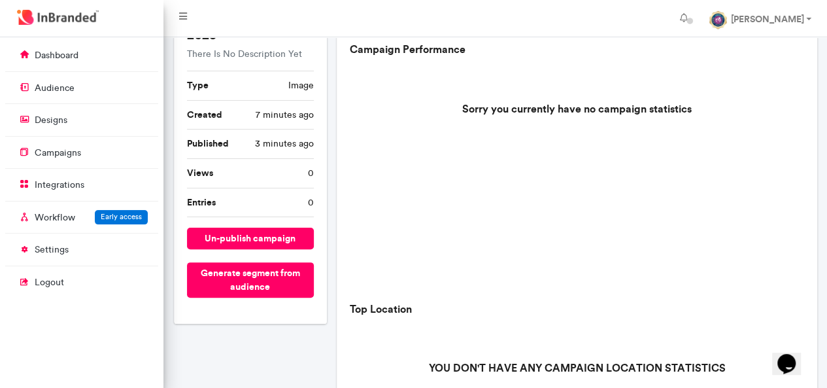
scroll to position [0, 0]
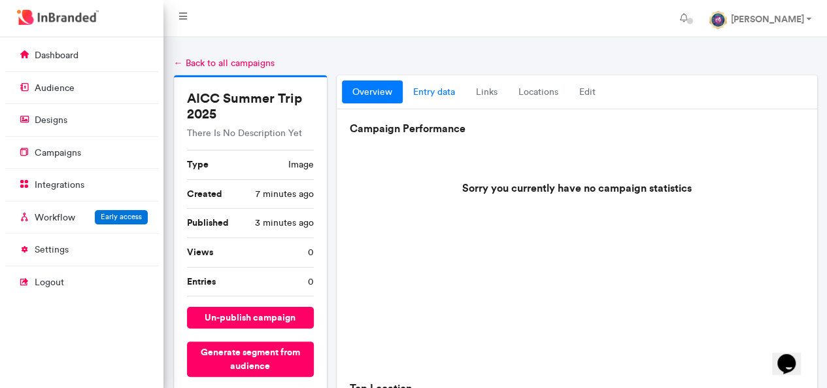
click at [425, 99] on link "entry data" at bounding box center [434, 92] width 63 height 24
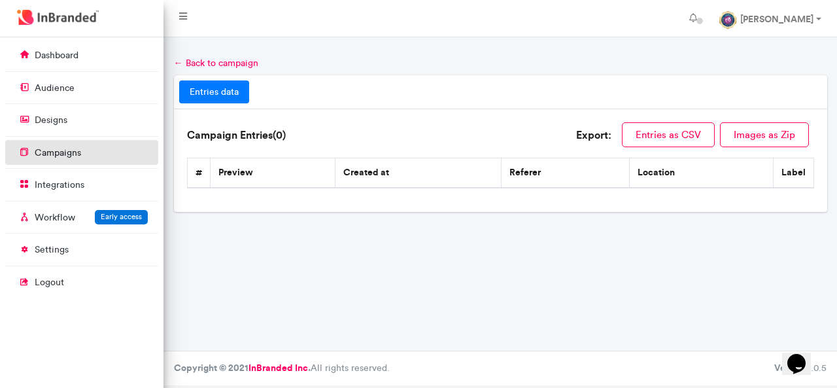
click at [96, 146] on link "campaigns" at bounding box center [81, 152] width 153 height 25
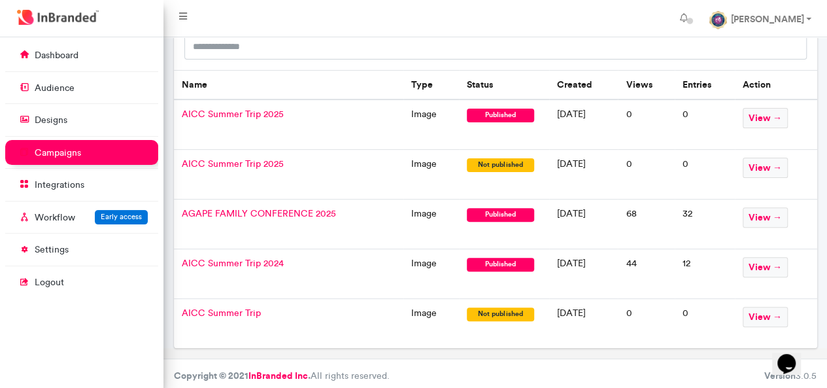
scroll to position [113, 0]
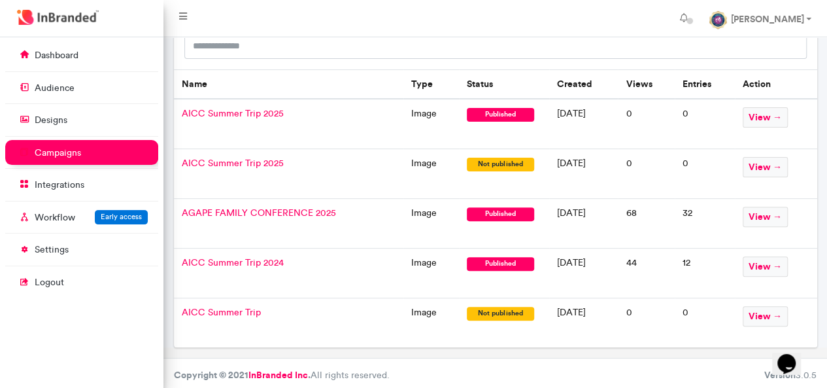
click at [228, 109] on span "AICC Summer Trip 2025" at bounding box center [233, 113] width 102 height 11
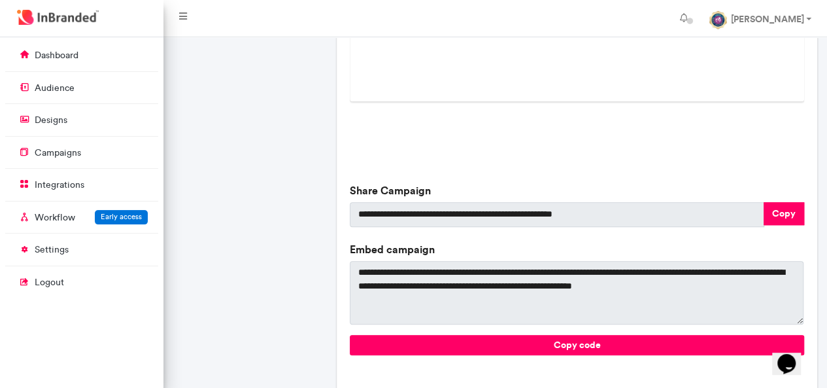
scroll to position [453, 0]
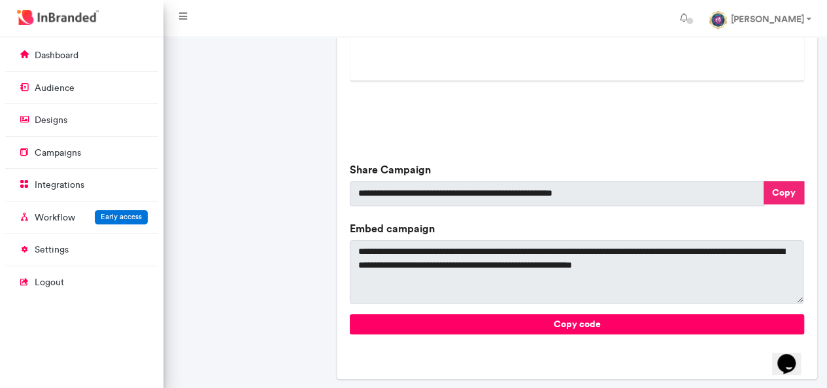
click at [772, 196] on button "Copy" at bounding box center [784, 192] width 41 height 23
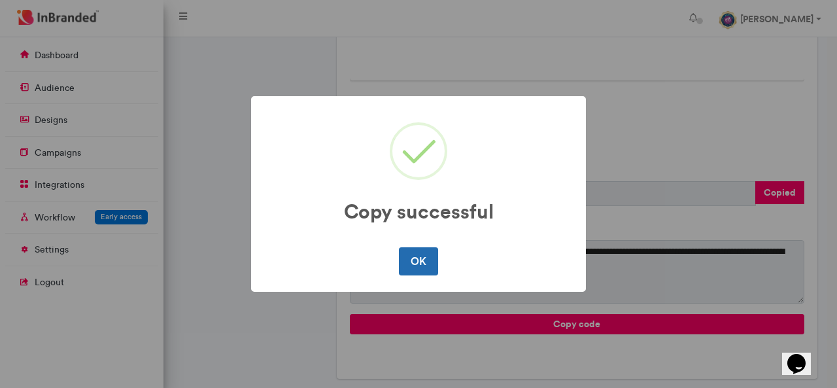
click at [426, 254] on button "OK" at bounding box center [418, 260] width 39 height 27
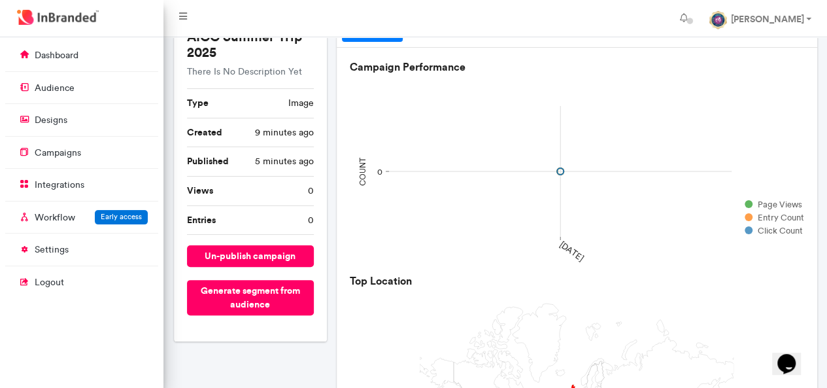
scroll to position [26, 0]
